Goal: Task Accomplishment & Management: Manage account settings

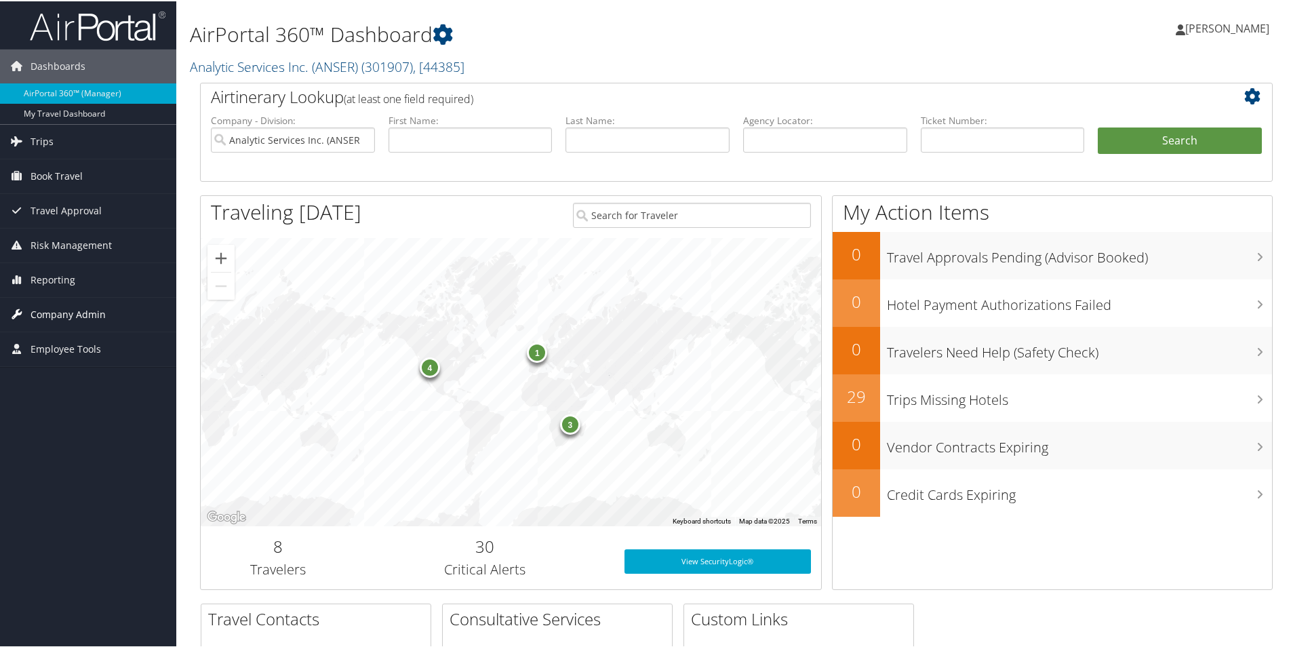
click at [70, 323] on span "Company Admin" at bounding box center [68, 313] width 75 height 34
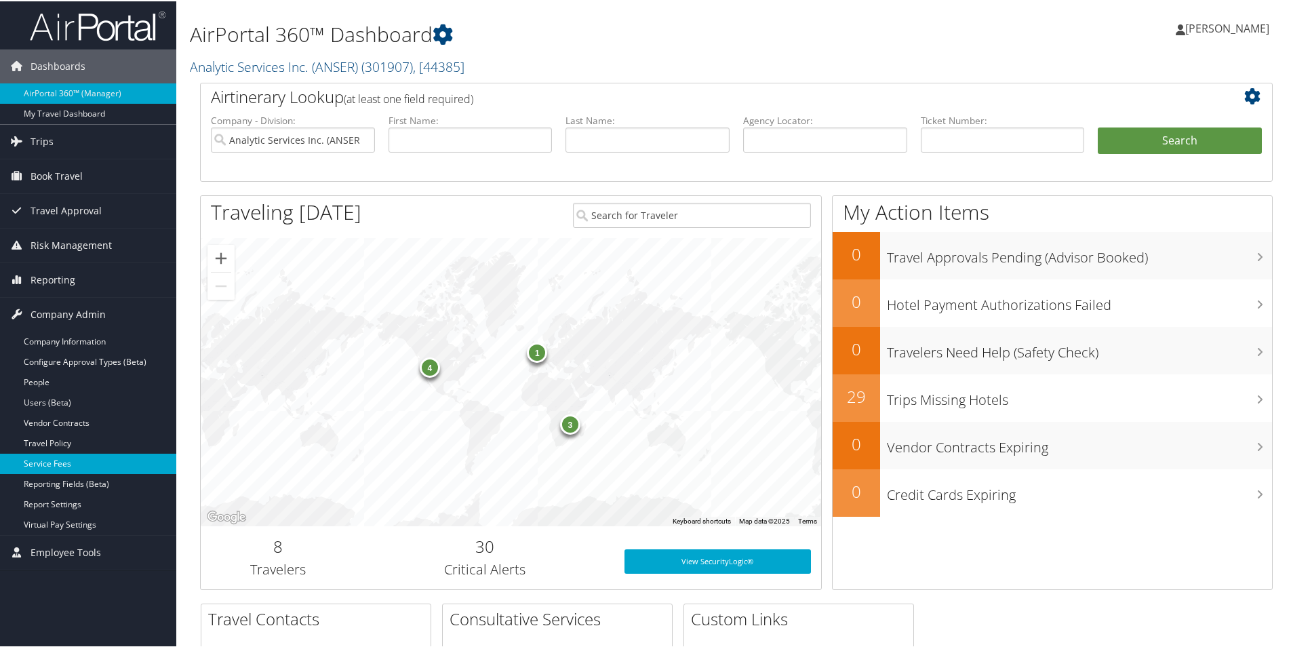
click at [113, 458] on link "Service Fees" at bounding box center [88, 462] width 176 height 20
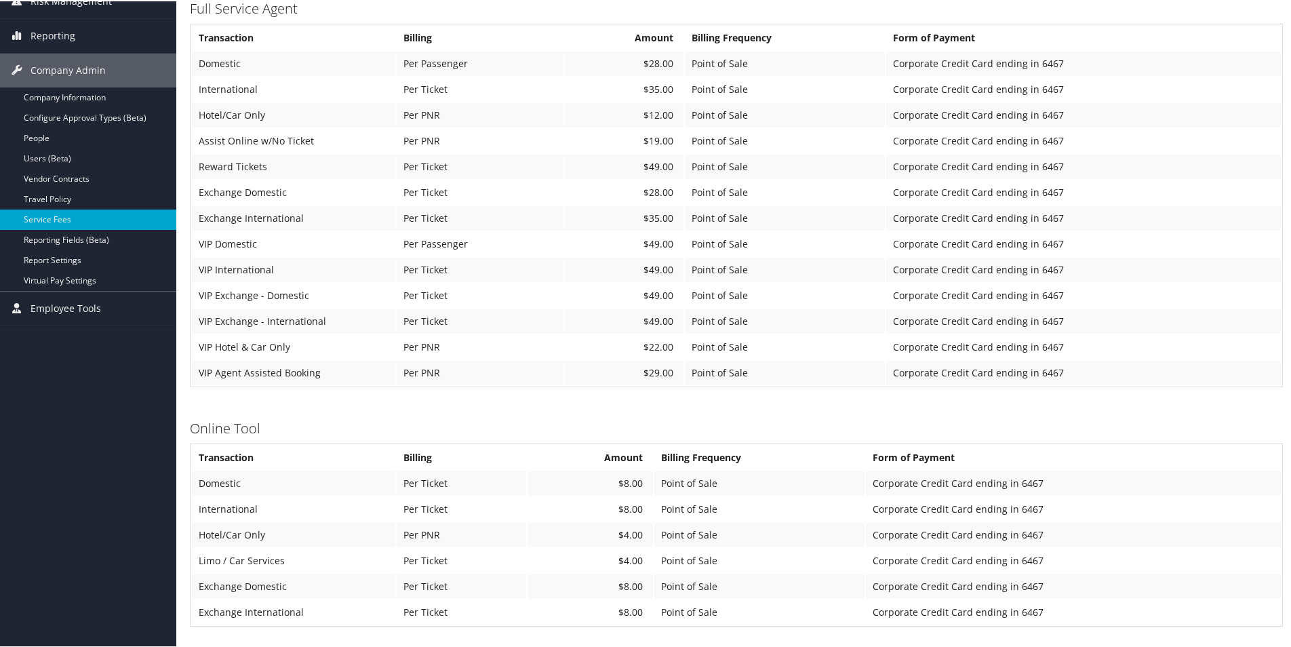
scroll to position [136, 0]
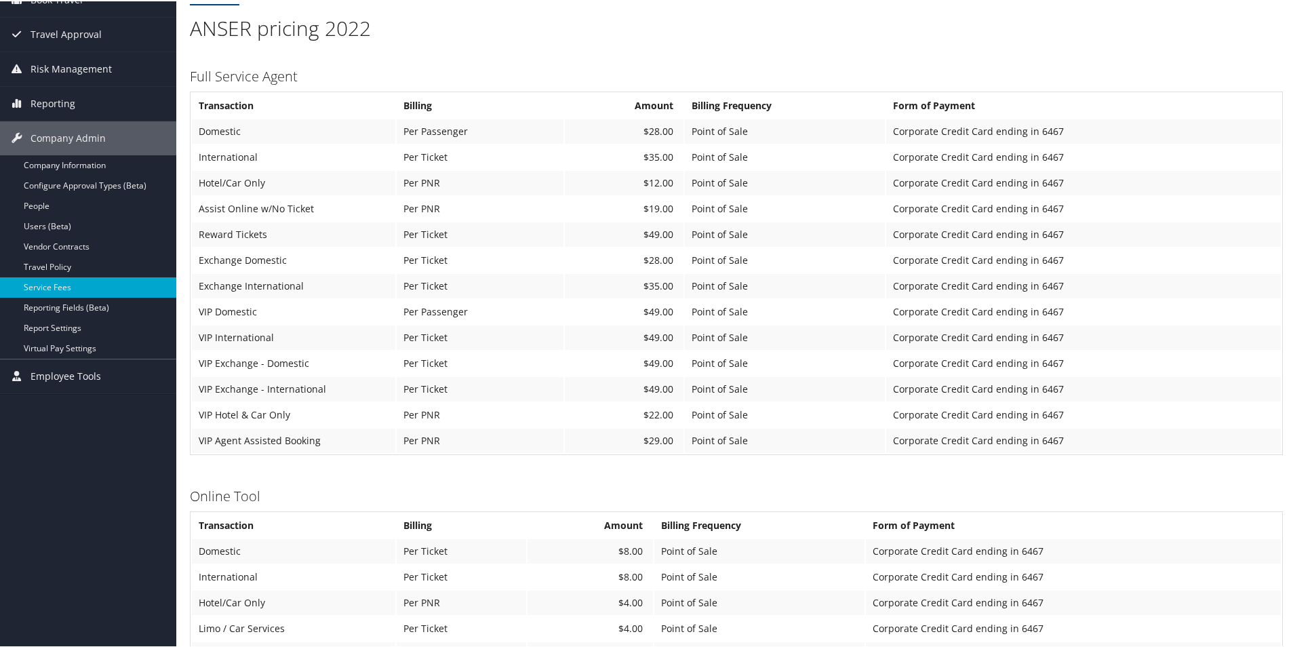
click at [260, 103] on th "Transaction" at bounding box center [293, 104] width 203 height 24
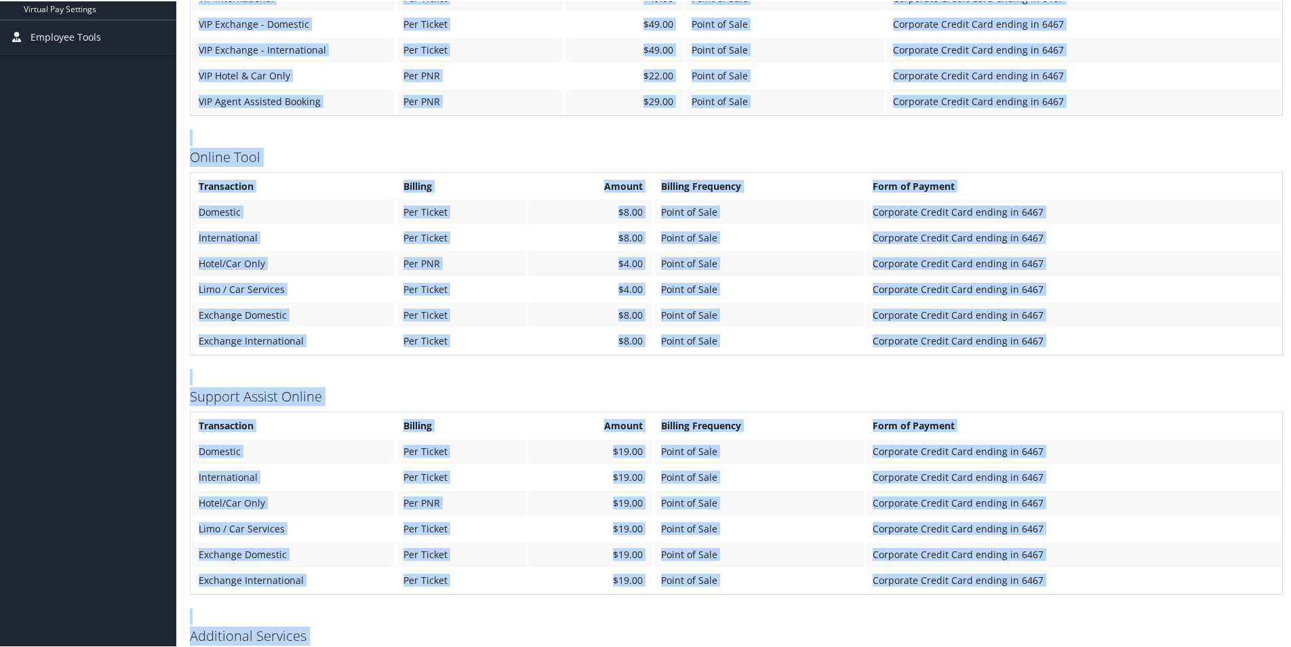
scroll to position [545, 0]
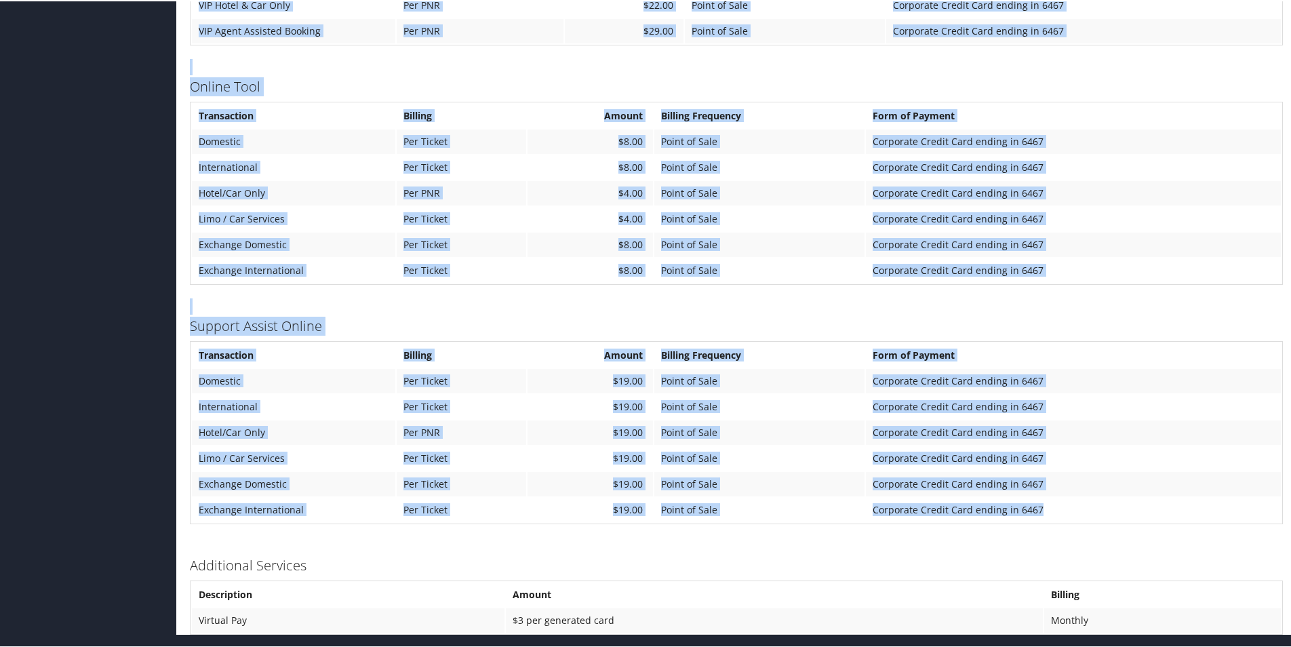
drag, startPoint x: 203, startPoint y: 102, endPoint x: 887, endPoint y: 534, distance: 809.4
click at [887, 534] on div "Analytic Services Inc. (ANSER) Account Structure Analytic Services Inc. (ANSER)…" at bounding box center [736, 79] width 1093 height 1107
copy div "ransaction Billing Amount Billing Frequency Form of Payment Domestic Per Passen…"
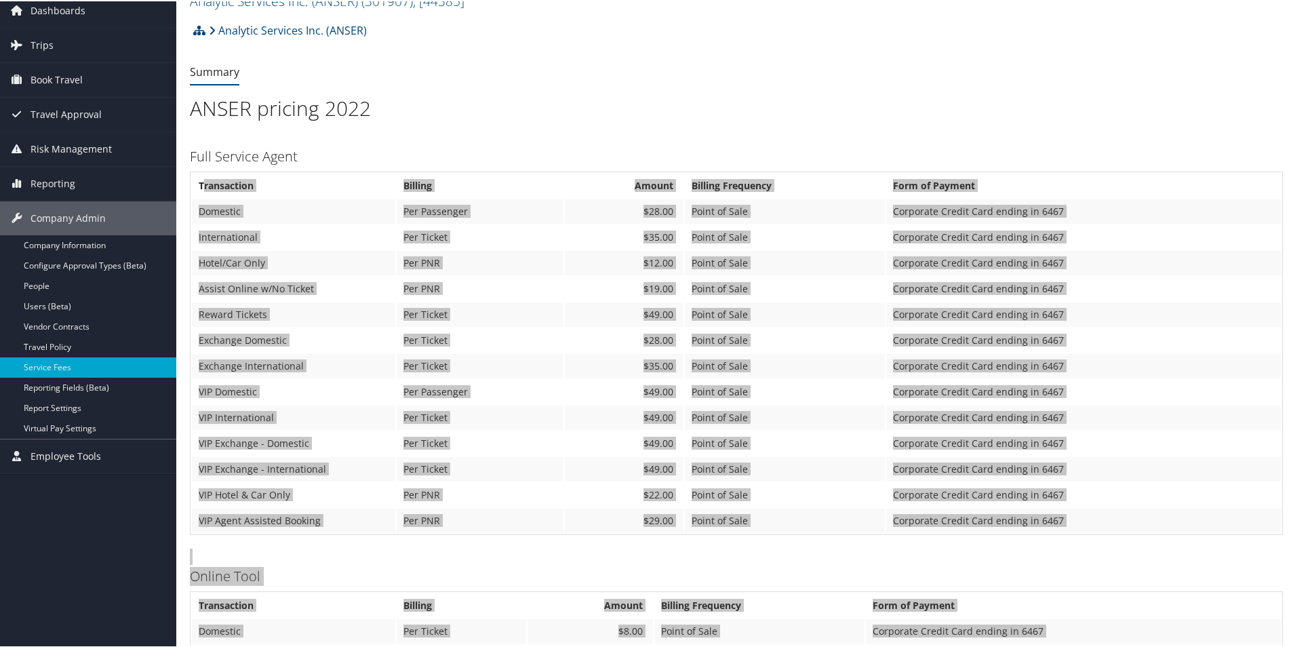
scroll to position [0, 0]
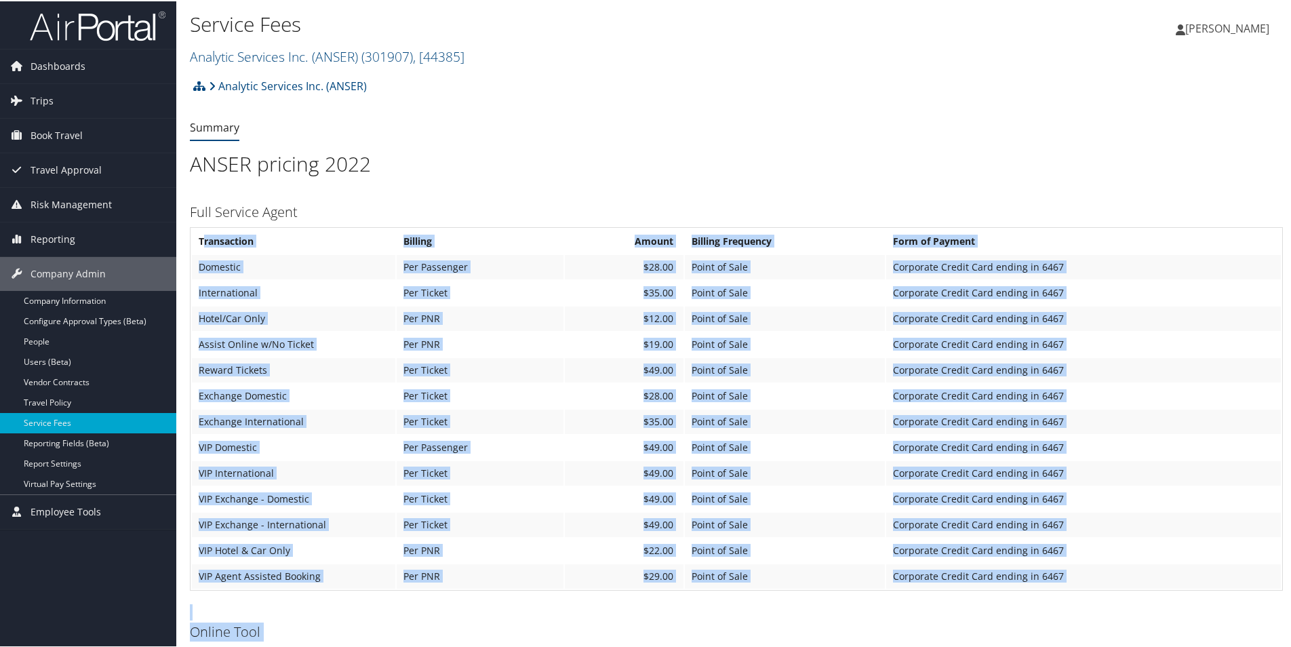
click at [534, 137] on ul "Summary" at bounding box center [736, 127] width 1093 height 24
